Goal: Find specific page/section: Find specific page/section

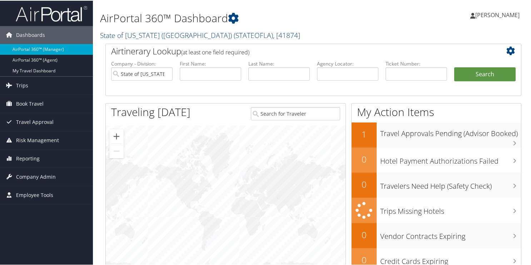
click at [107, 38] on link "State of [US_STATE] (SOLA) ( STATEOFLA ) , [ 41874 ]" at bounding box center [200, 35] width 200 height 10
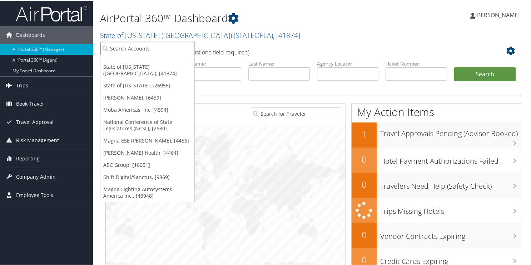
drag, startPoint x: 118, startPoint y: 48, endPoint x: 128, endPoint y: 42, distance: 11.4
click at [118, 48] on input "search" at bounding box center [147, 47] width 94 height 13
type input "layton"
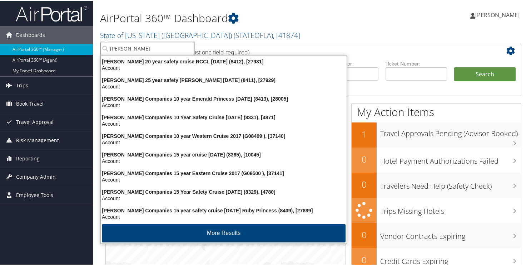
click at [127, 48] on input "layton" at bounding box center [147, 47] width 94 height 13
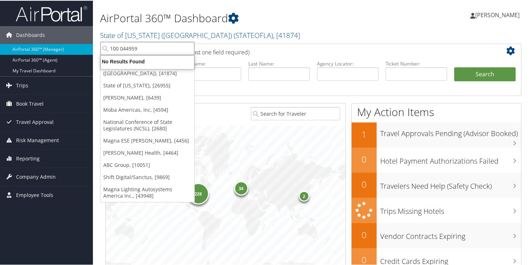
type input "100 044959"
click at [118, 45] on input "100 044959" at bounding box center [147, 47] width 94 height 13
click at [118, 45] on input "search" at bounding box center [147, 47] width 94 height 13
drag, startPoint x: 118, startPoint y: 45, endPoint x: 112, endPoint y: 46, distance: 6.2
click at [113, 46] on input "search" at bounding box center [147, 47] width 94 height 13
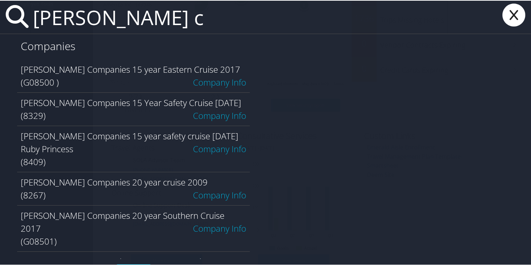
scroll to position [202, 0]
type input "layton c"
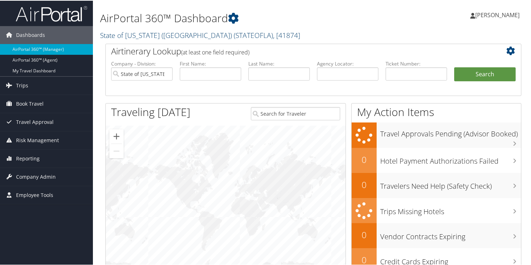
click at [120, 33] on link "State of [US_STATE] (SOLA) ( STATEOFLA ) , [ 41874 ]" at bounding box center [200, 35] width 200 height 10
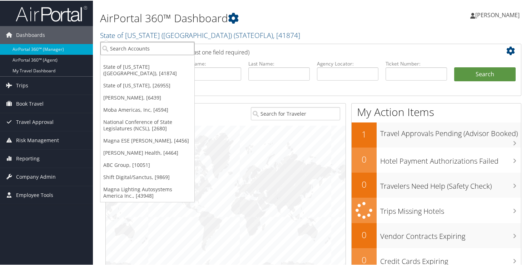
click at [123, 46] on input "search" at bounding box center [147, 47] width 94 height 13
type input "layton con"
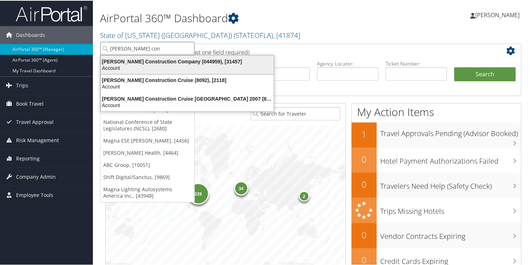
click at [125, 60] on div "Layton Construction Company (044959), [31457]" at bounding box center [188, 61] width 182 height 6
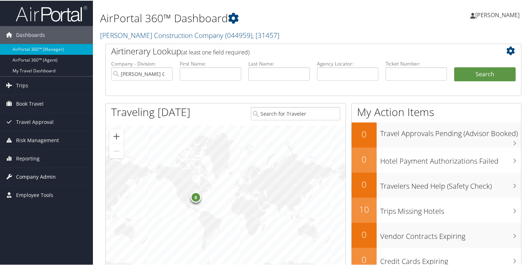
click at [24, 176] on span "Company Admin" at bounding box center [36, 176] width 40 height 18
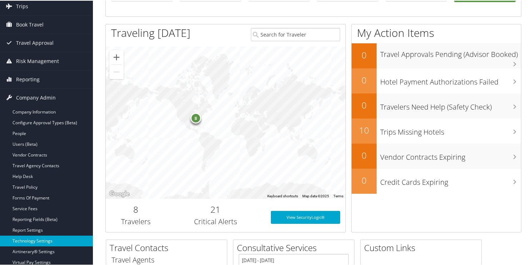
scroll to position [143, 0]
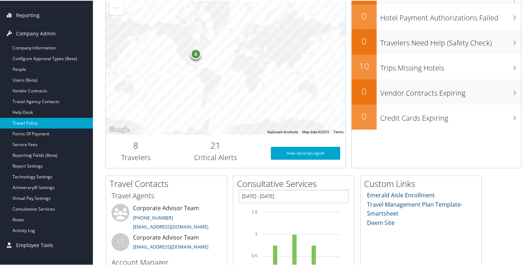
click at [33, 121] on link "Travel Policy" at bounding box center [46, 122] width 93 height 11
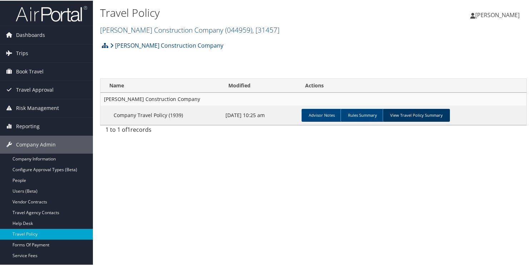
click at [397, 114] on link "View Travel Policy Summary" at bounding box center [416, 114] width 67 height 13
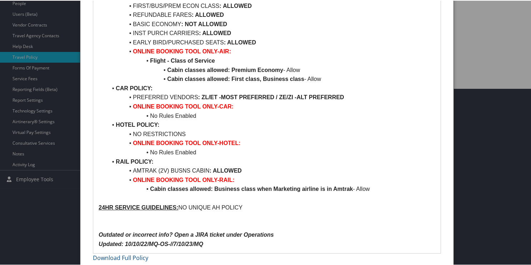
scroll to position [181, 0]
